Goal: Information Seeking & Learning: Find contact information

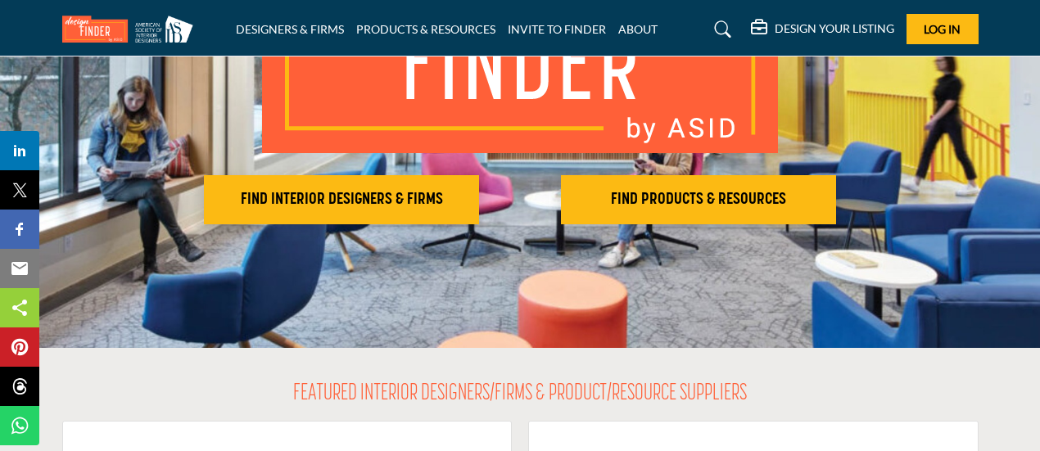
scroll to position [270, 0]
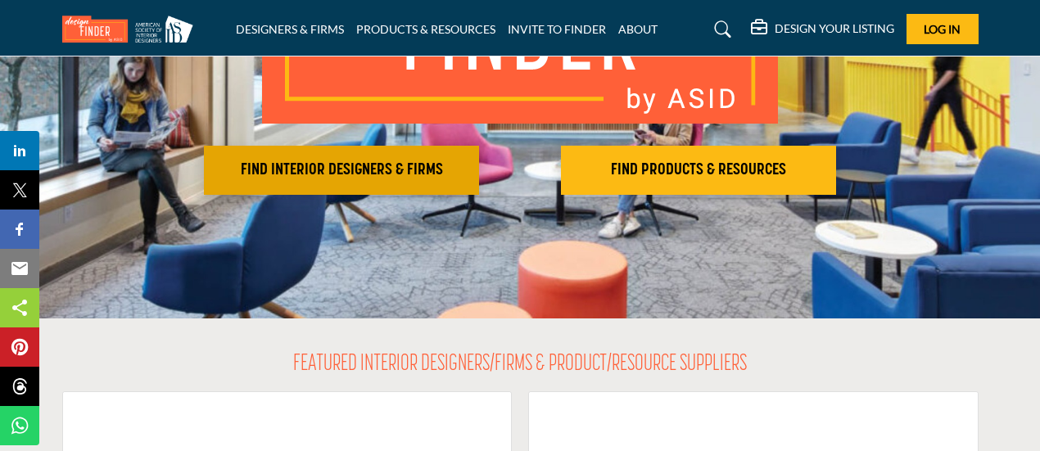
click at [382, 169] on h2 "FIND INTERIOR DESIGNERS & FIRMS" at bounding box center [341, 170] width 265 height 20
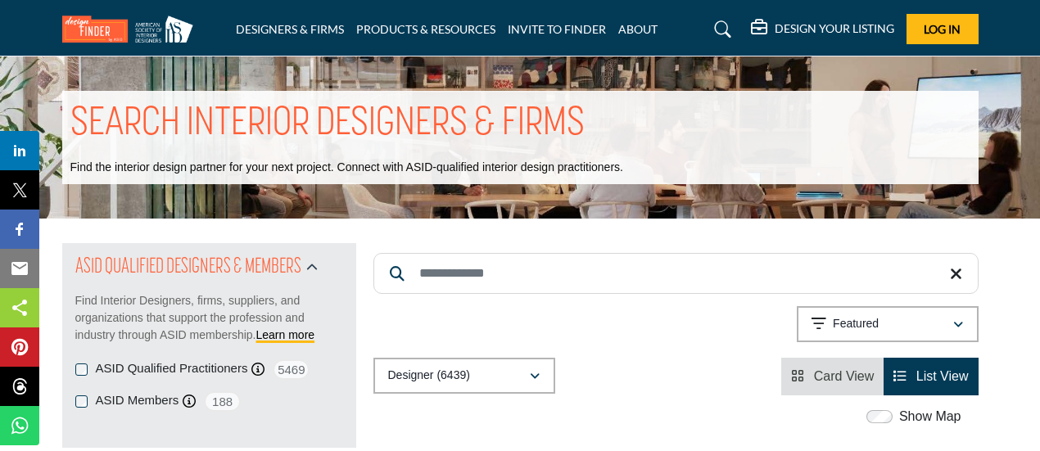
click at [460, 278] on input "Search Keyword" at bounding box center [675, 273] width 605 height 41
click at [897, 324] on div "Relevance" at bounding box center [881, 324] width 141 height 20
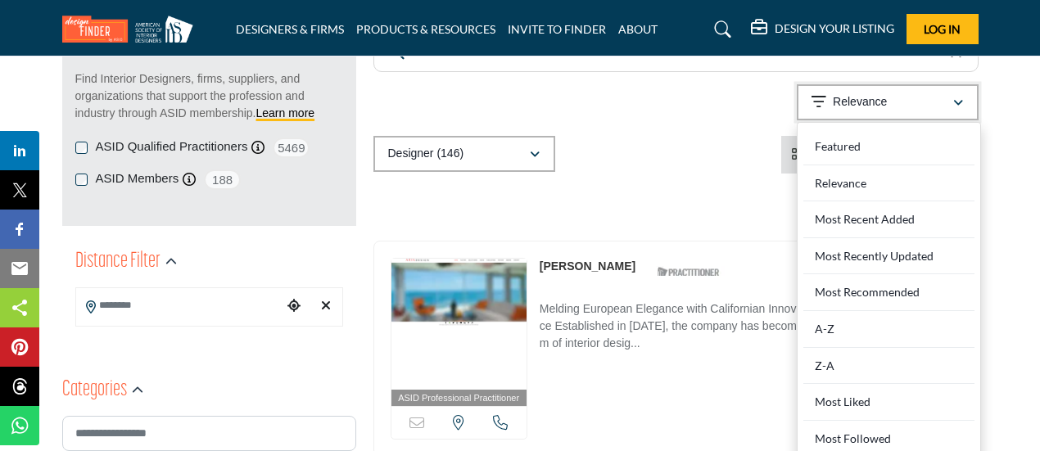
scroll to position [270, 0]
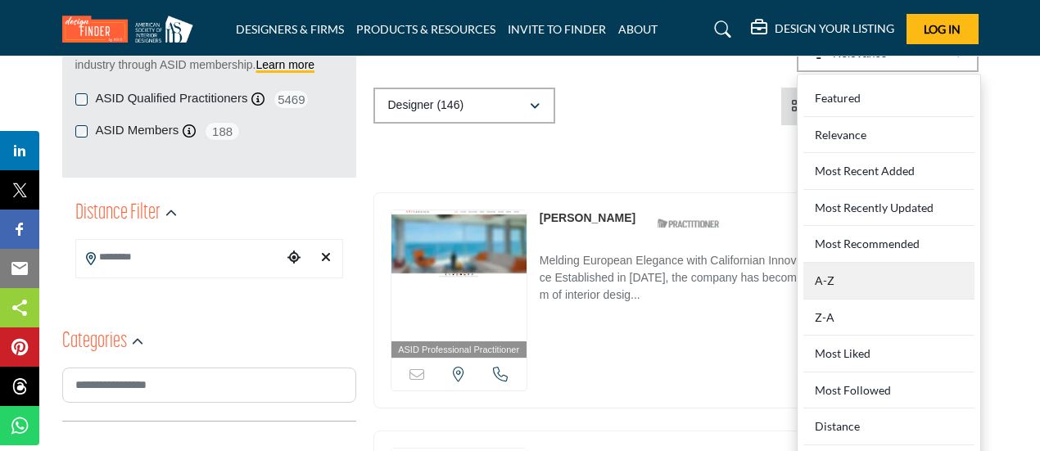
click at [860, 282] on div "A-Z" at bounding box center [888, 281] width 171 height 37
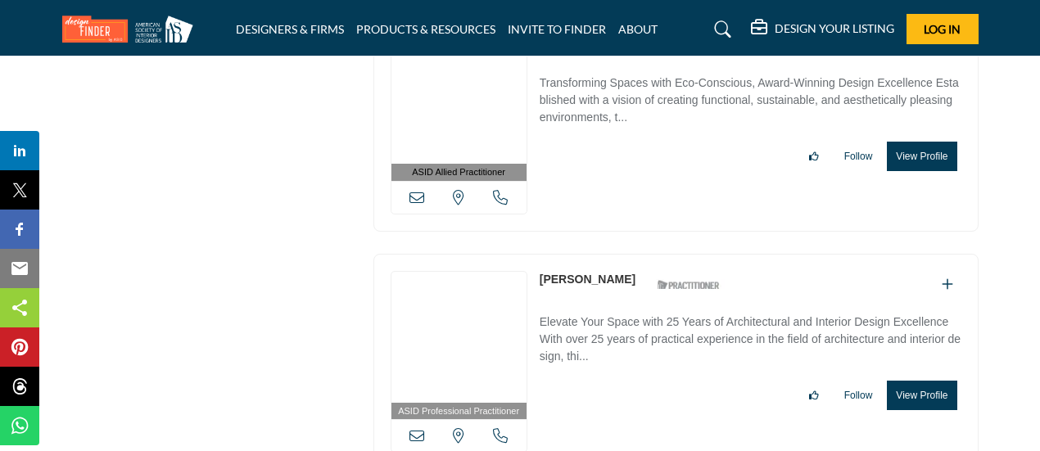
scroll to position [33755, 0]
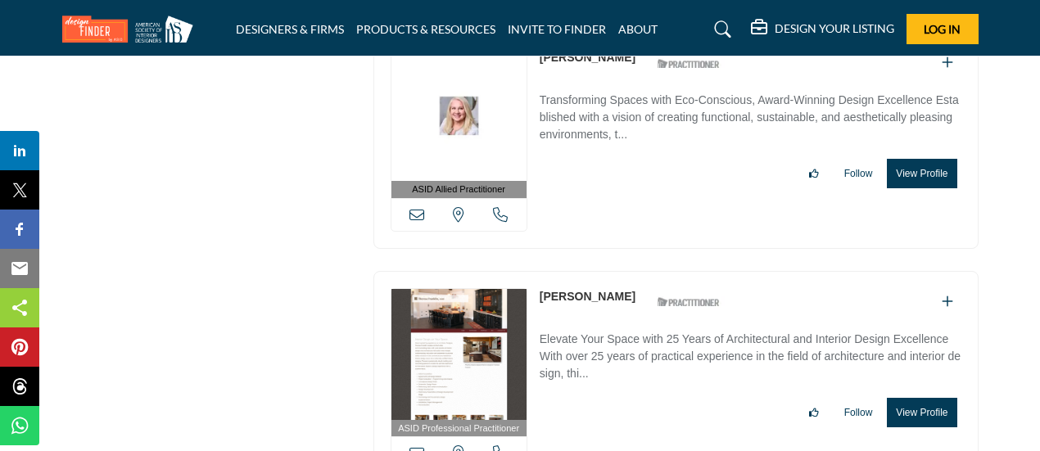
drag, startPoint x: 537, startPoint y: 222, endPoint x: 632, endPoint y: 225, distance: 95.0
copy link "[PERSON_NAME]"
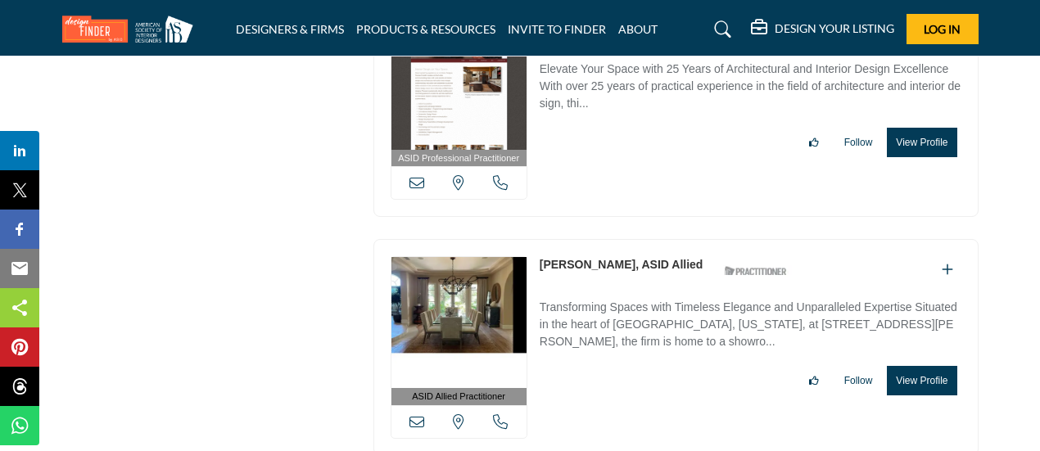
scroll to position [34028, 0]
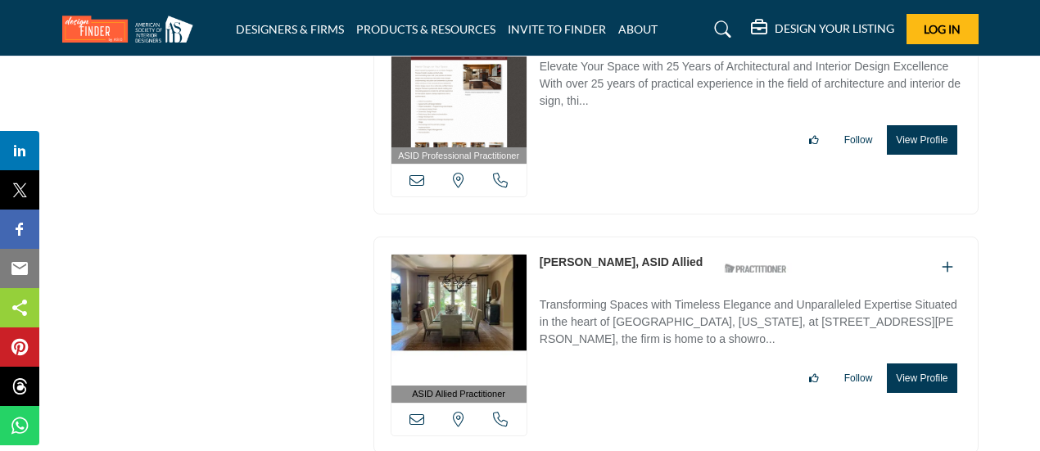
drag, startPoint x: 534, startPoint y: 188, endPoint x: 617, endPoint y: 188, distance: 83.5
copy link "[PERSON_NAME]"
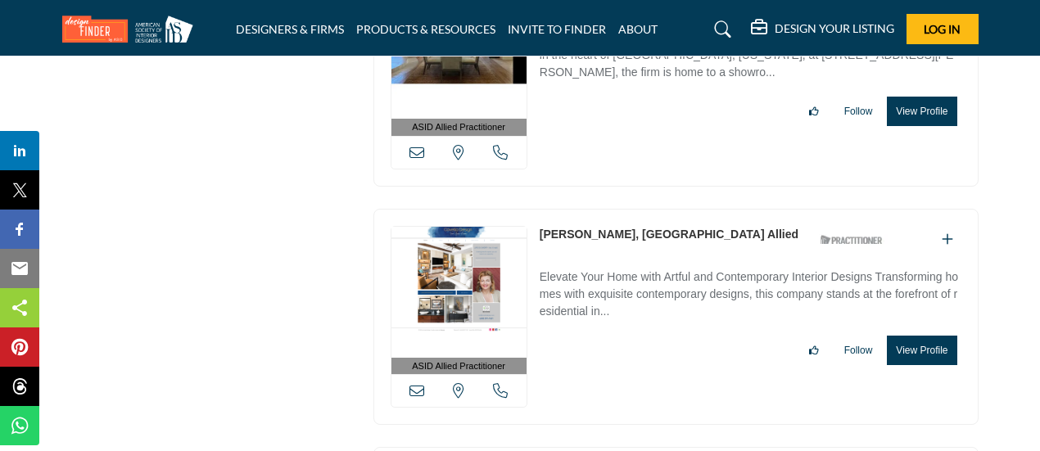
scroll to position [34296, 0]
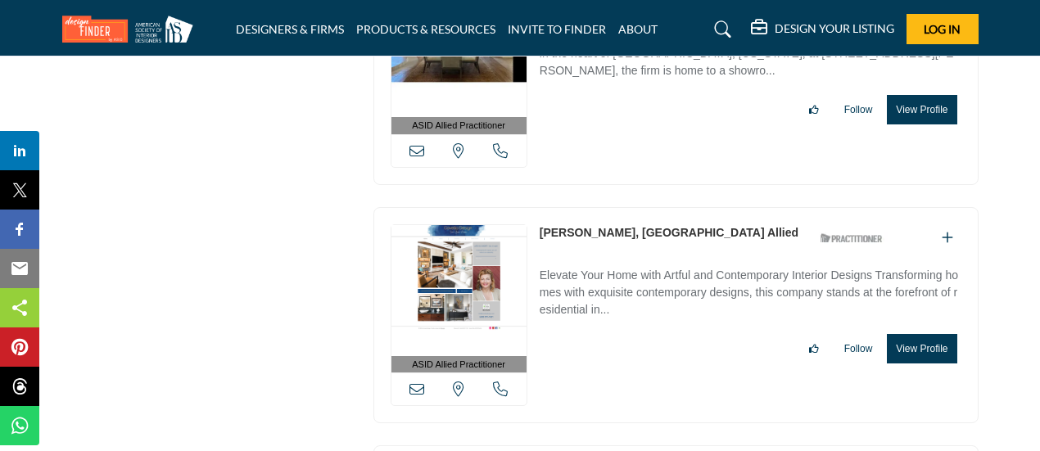
drag, startPoint x: 537, startPoint y: 158, endPoint x: 608, endPoint y: 159, distance: 71.2
copy link "[PERSON_NAME]"
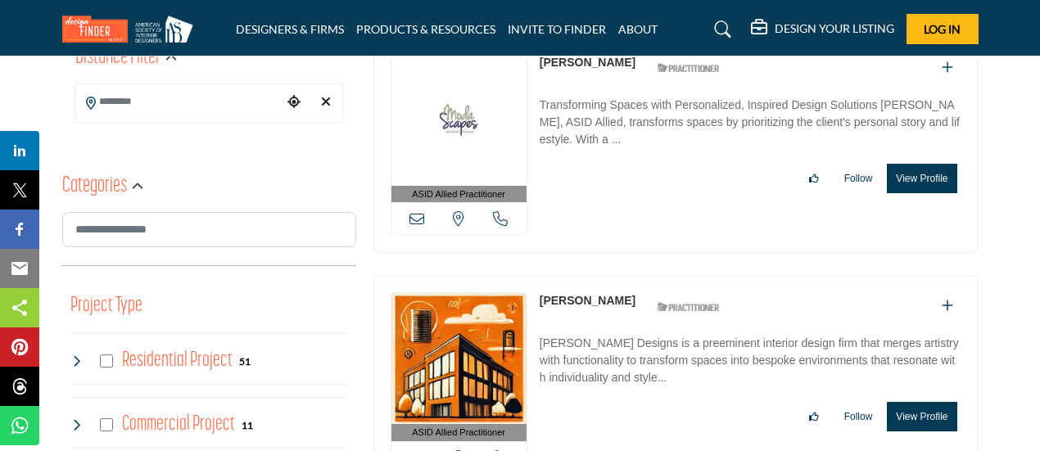
scroll to position [0, 0]
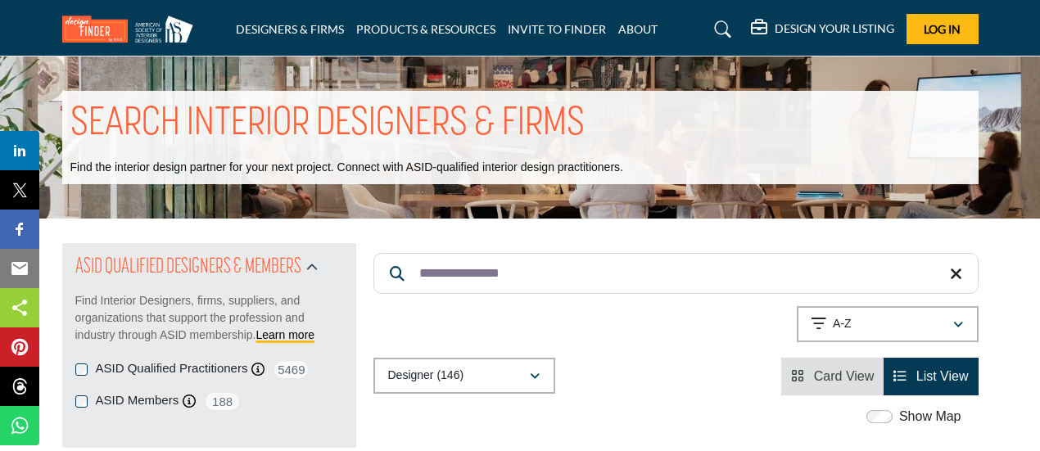
drag, startPoint x: 465, startPoint y: 273, endPoint x: 399, endPoint y: 278, distance: 65.7
click at [399, 278] on form "**********" at bounding box center [675, 273] width 605 height 41
click at [508, 273] on input "********" at bounding box center [675, 273] width 605 height 41
type input "********"
click at [567, 275] on input "********" at bounding box center [675, 273] width 605 height 41
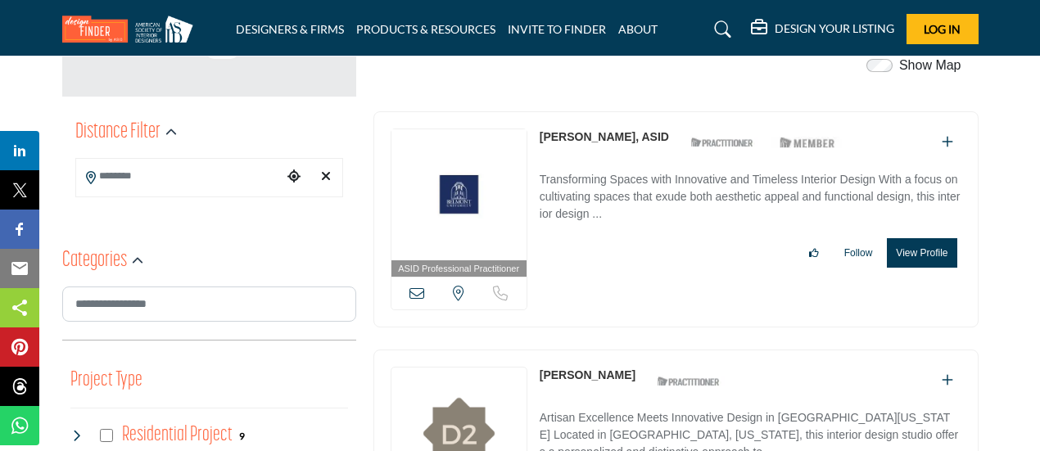
scroll to position [352, 0]
drag, startPoint x: 537, startPoint y: 133, endPoint x: 625, endPoint y: 135, distance: 87.6
click at [625, 135] on div "ASID Professional Practitioner ASID Professional Practitioners have successfull…" at bounding box center [675, 219] width 605 height 217
copy link "[PERSON_NAME]"
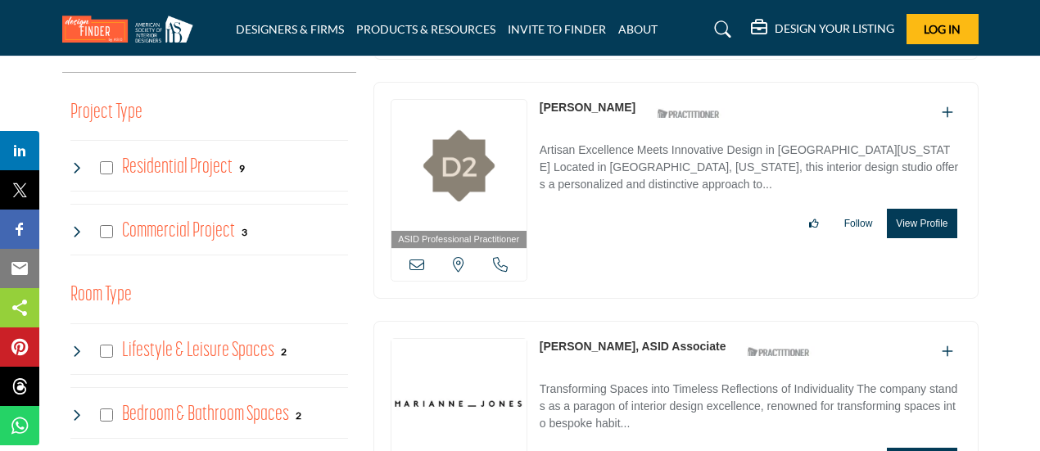
scroll to position [621, 0]
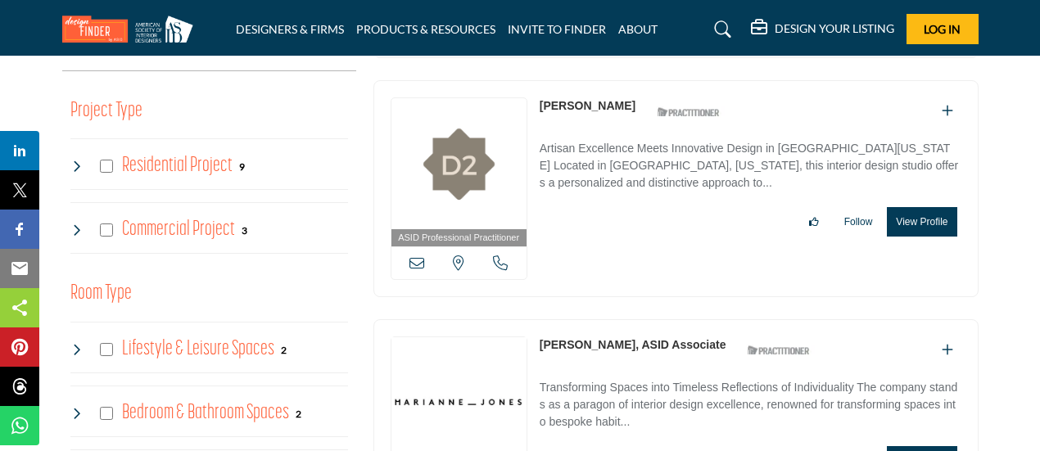
drag, startPoint x: 537, startPoint y: 102, endPoint x: 630, endPoint y: 101, distance: 92.5
click at [630, 101] on div "ASID Professional Practitioner ASID Professional Practitioners have successfull…" at bounding box center [675, 188] width 605 height 217
copy div "[PERSON_NAME]"
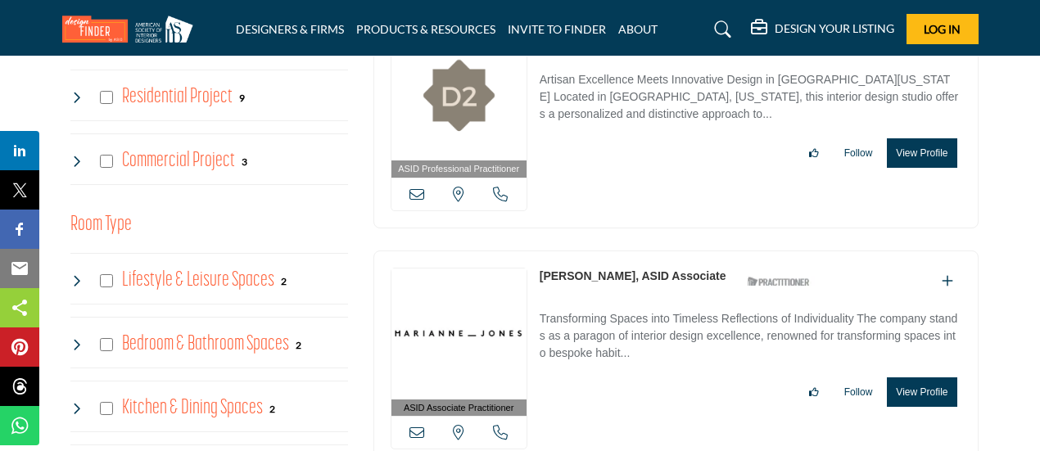
scroll to position [639, 0]
